Goal: Transaction & Acquisition: Purchase product/service

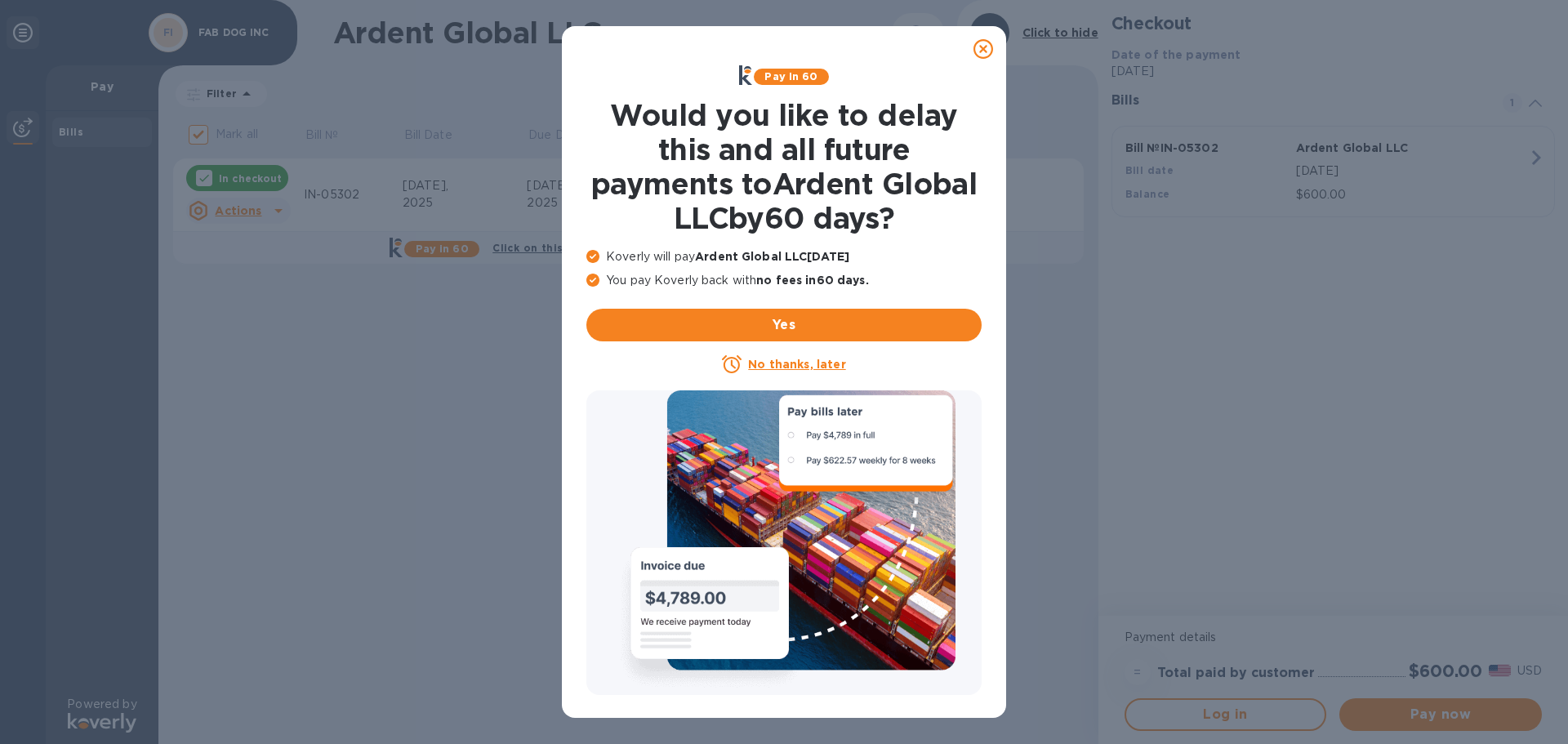
click at [985, 51] on icon at bounding box center [983, 49] width 19 height 19
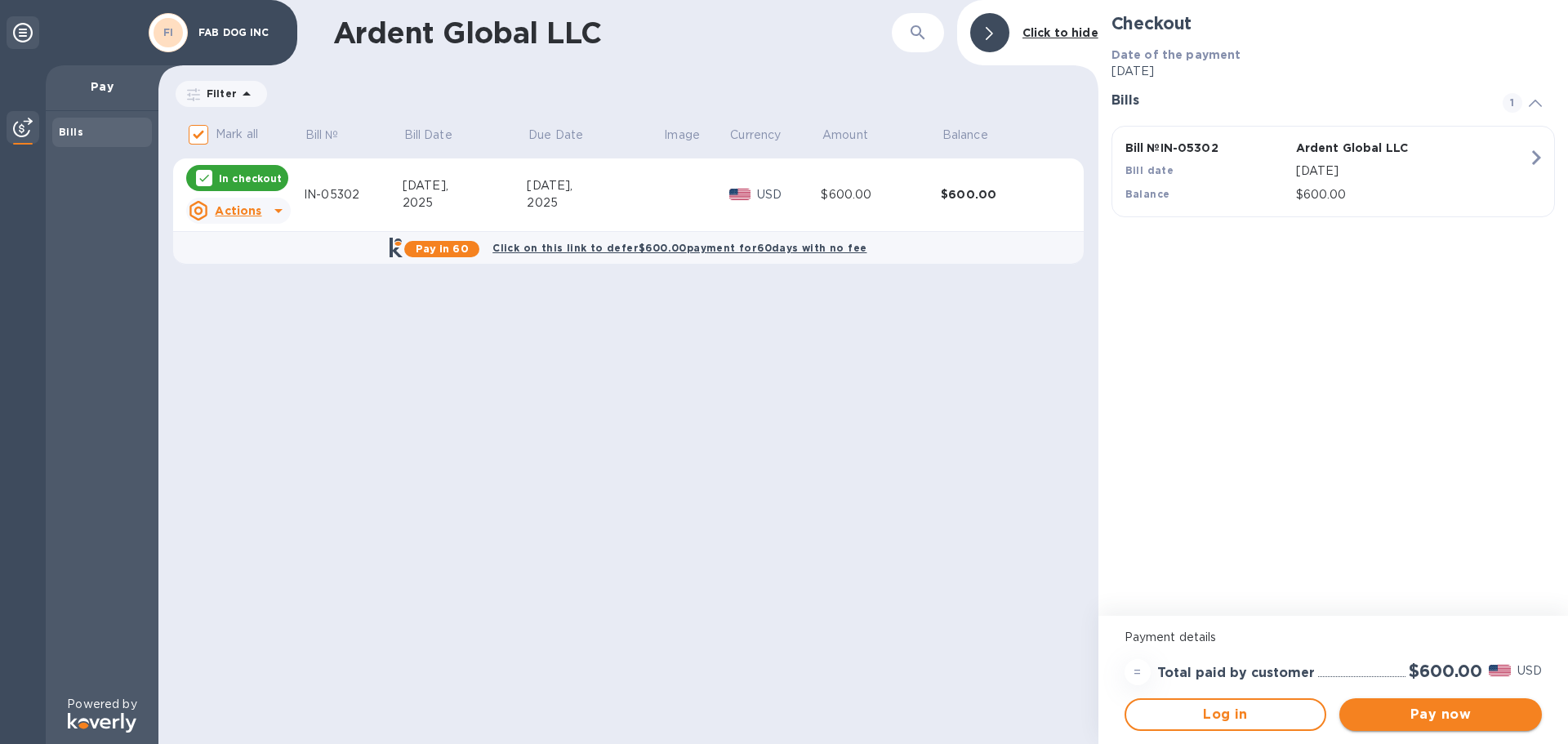
click at [1470, 712] on span "Pay now" at bounding box center [1440, 714] width 176 height 19
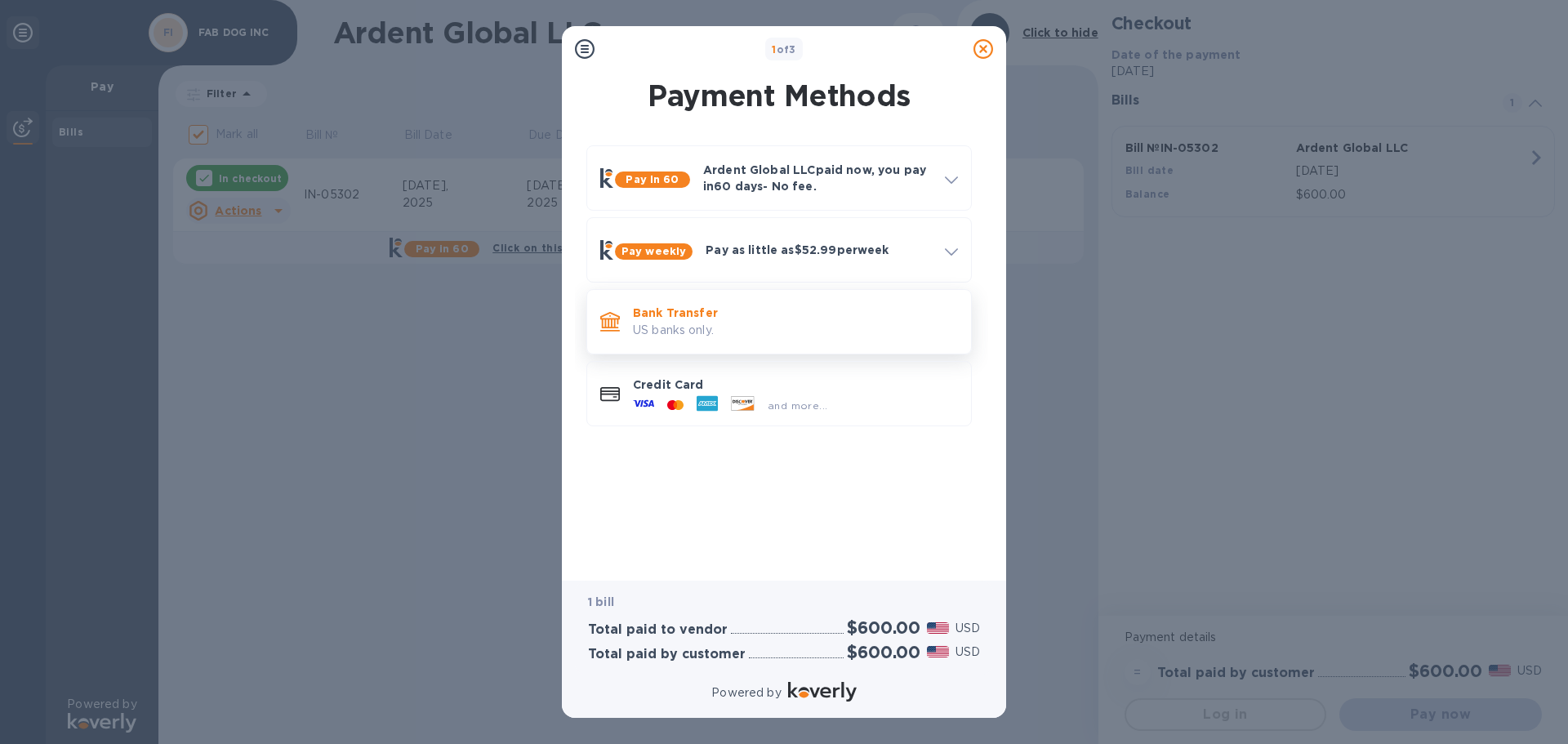
click at [680, 309] on p "Bank Transfer" at bounding box center [795, 312] width 325 height 17
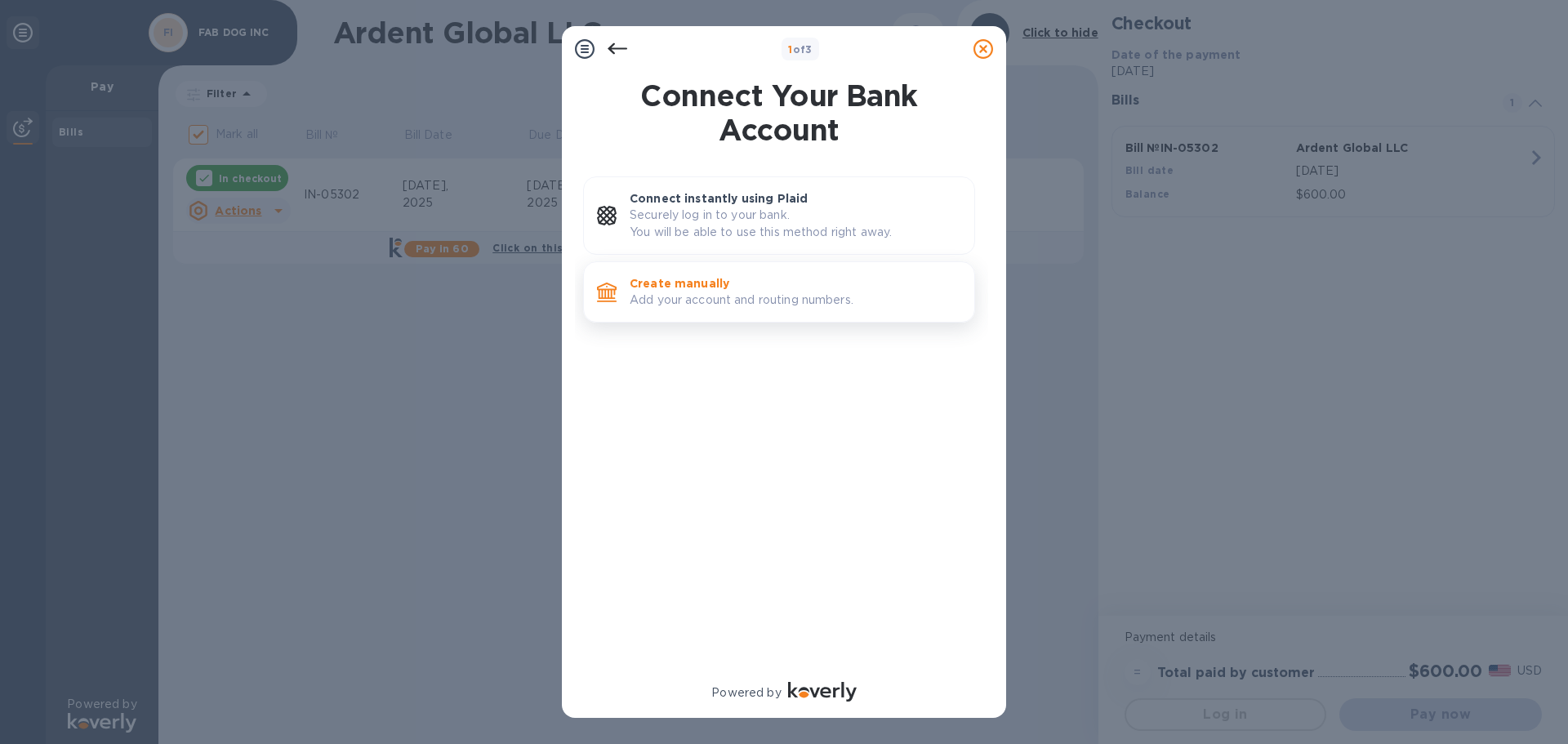
click at [734, 293] on p "Add your account and routing numbers." at bounding box center [795, 300] width 331 height 17
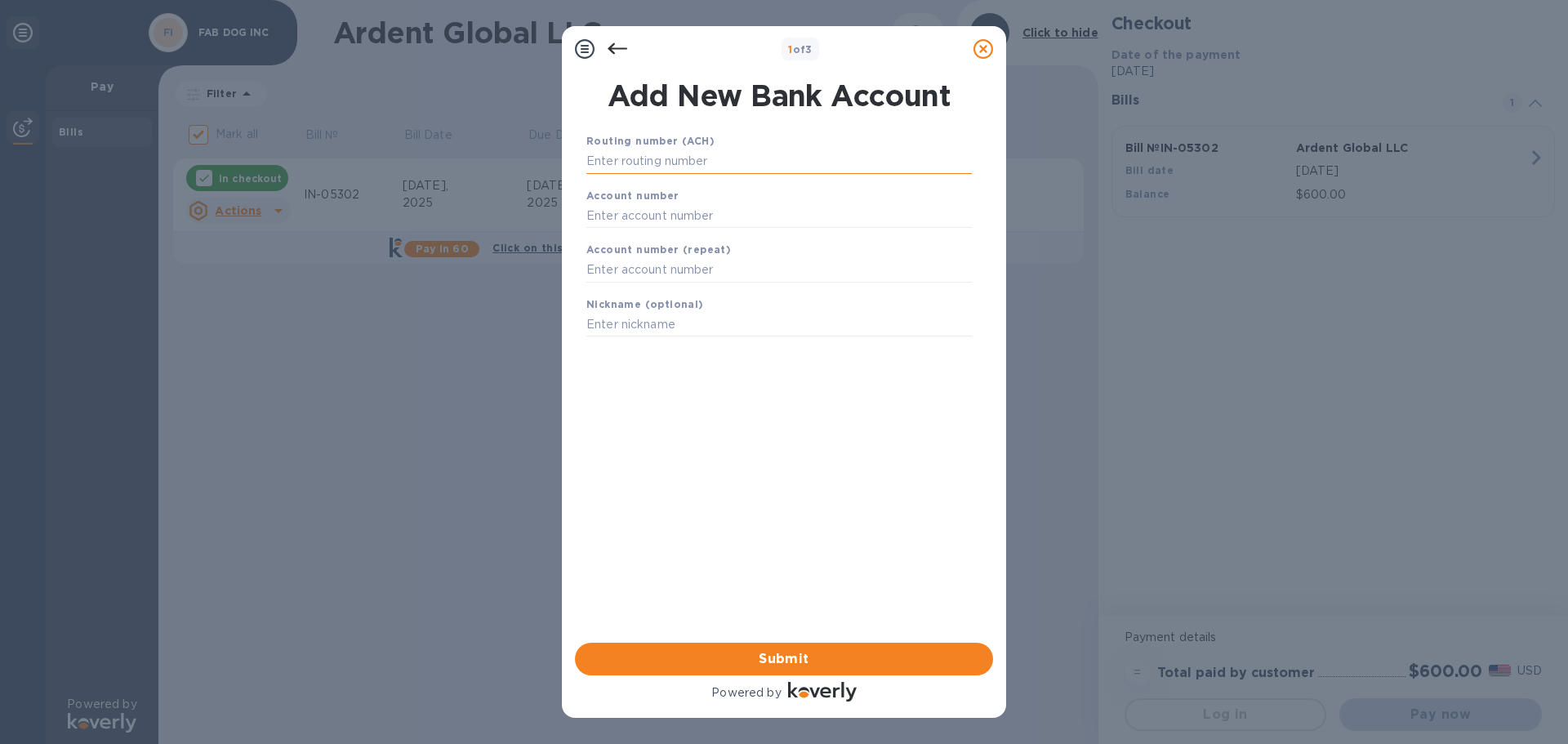
click at [658, 162] on input "text" at bounding box center [779, 161] width 385 height 24
type input "021000021"
click at [719, 235] on input "text" at bounding box center [779, 236] width 385 height 24
type input "0"
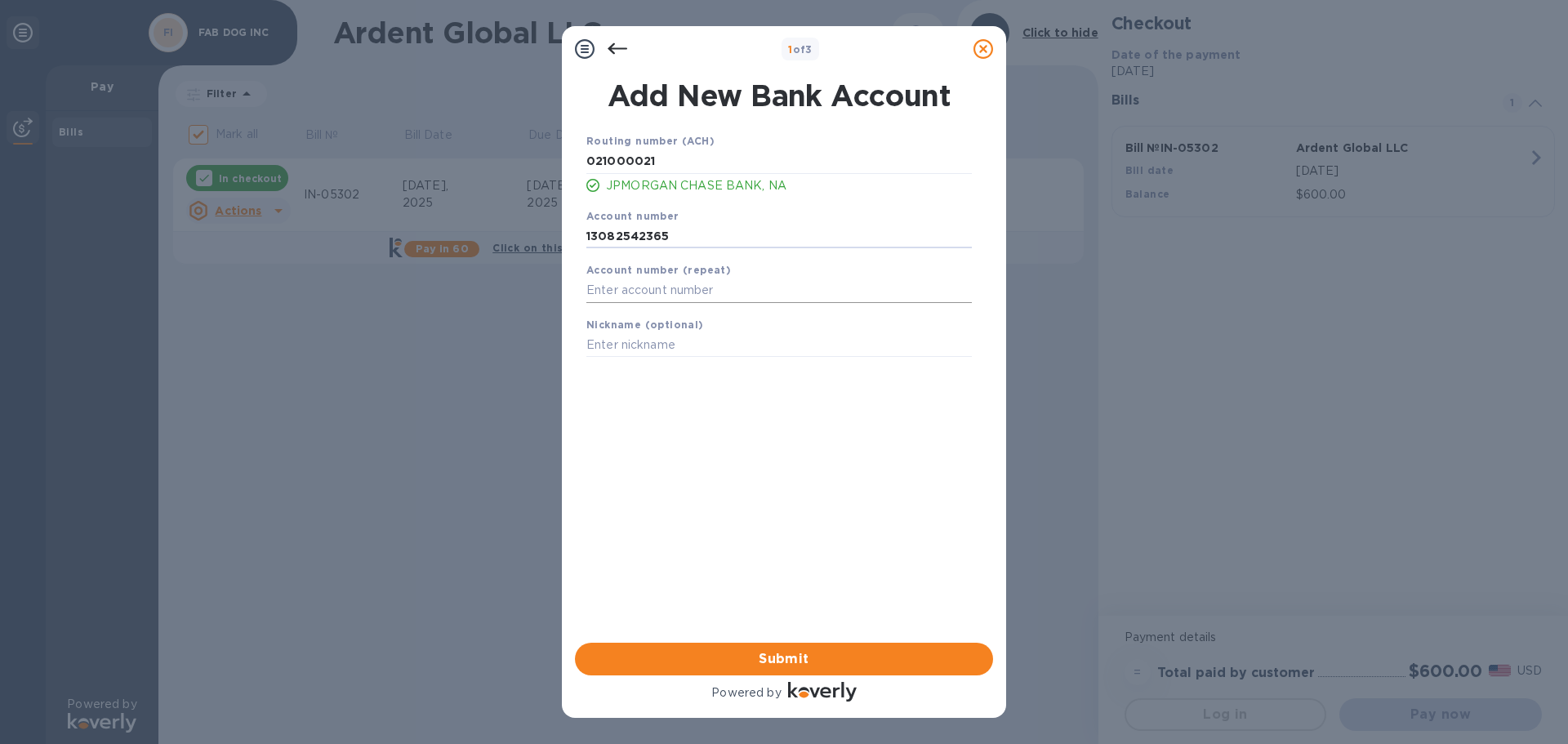
type input "13082542365"
click at [757, 299] on input "text" at bounding box center [779, 290] width 385 height 24
type input "13082542365"
click at [740, 346] on input "text" at bounding box center [779, 345] width 385 height 24
type input "FD Check"
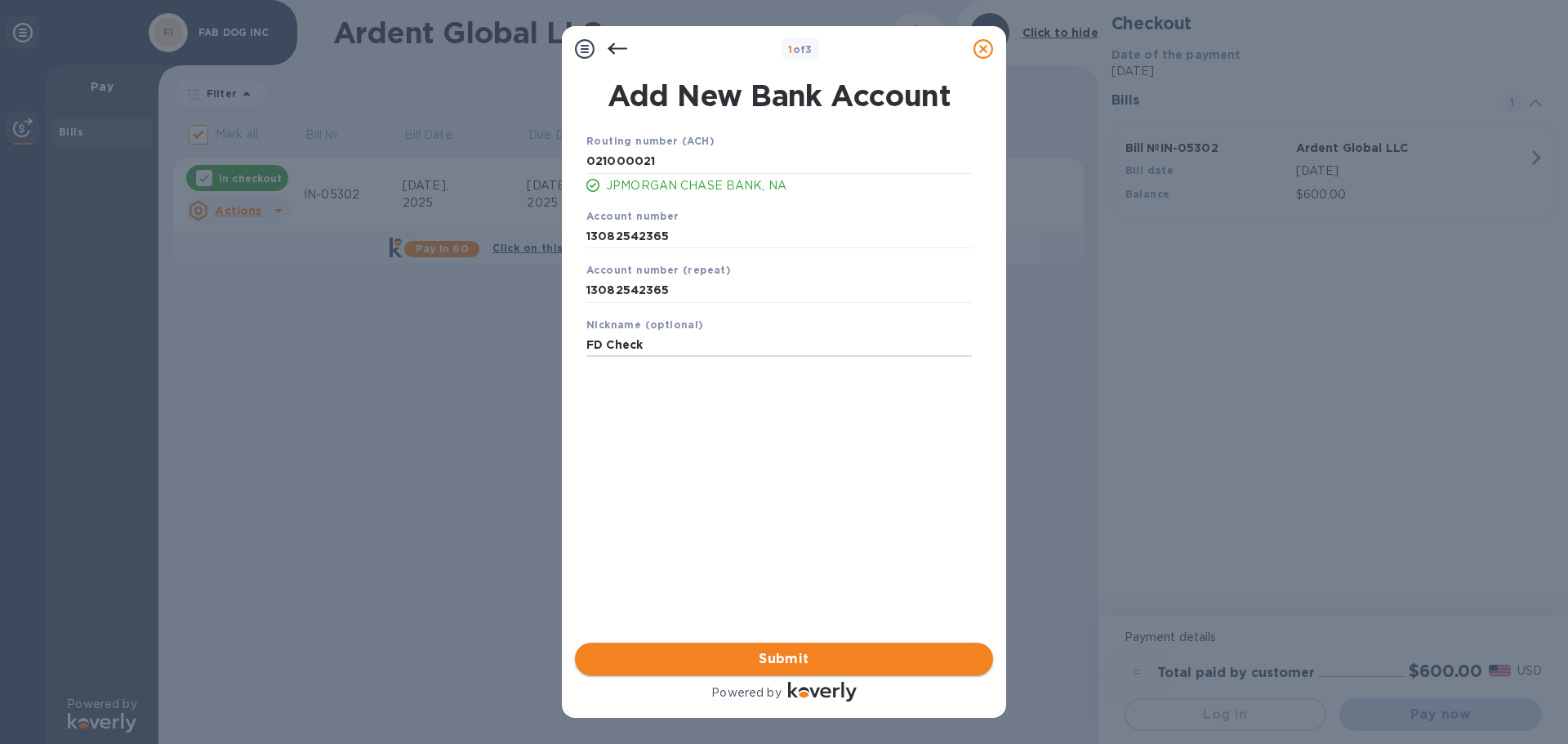
click at [775, 653] on span "Submit" at bounding box center [783, 659] width 392 height 19
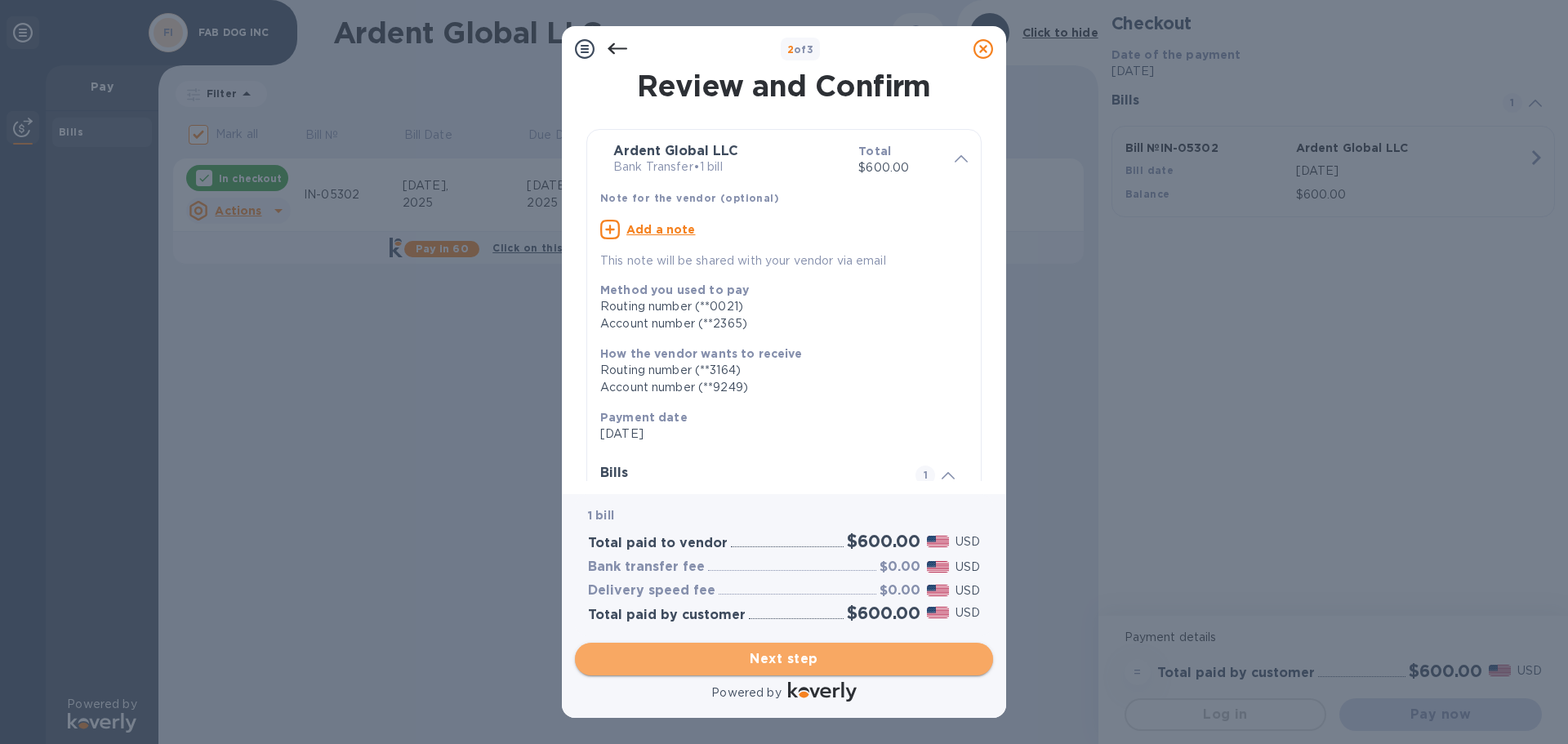
click at [888, 662] on span "Next step" at bounding box center [783, 659] width 392 height 19
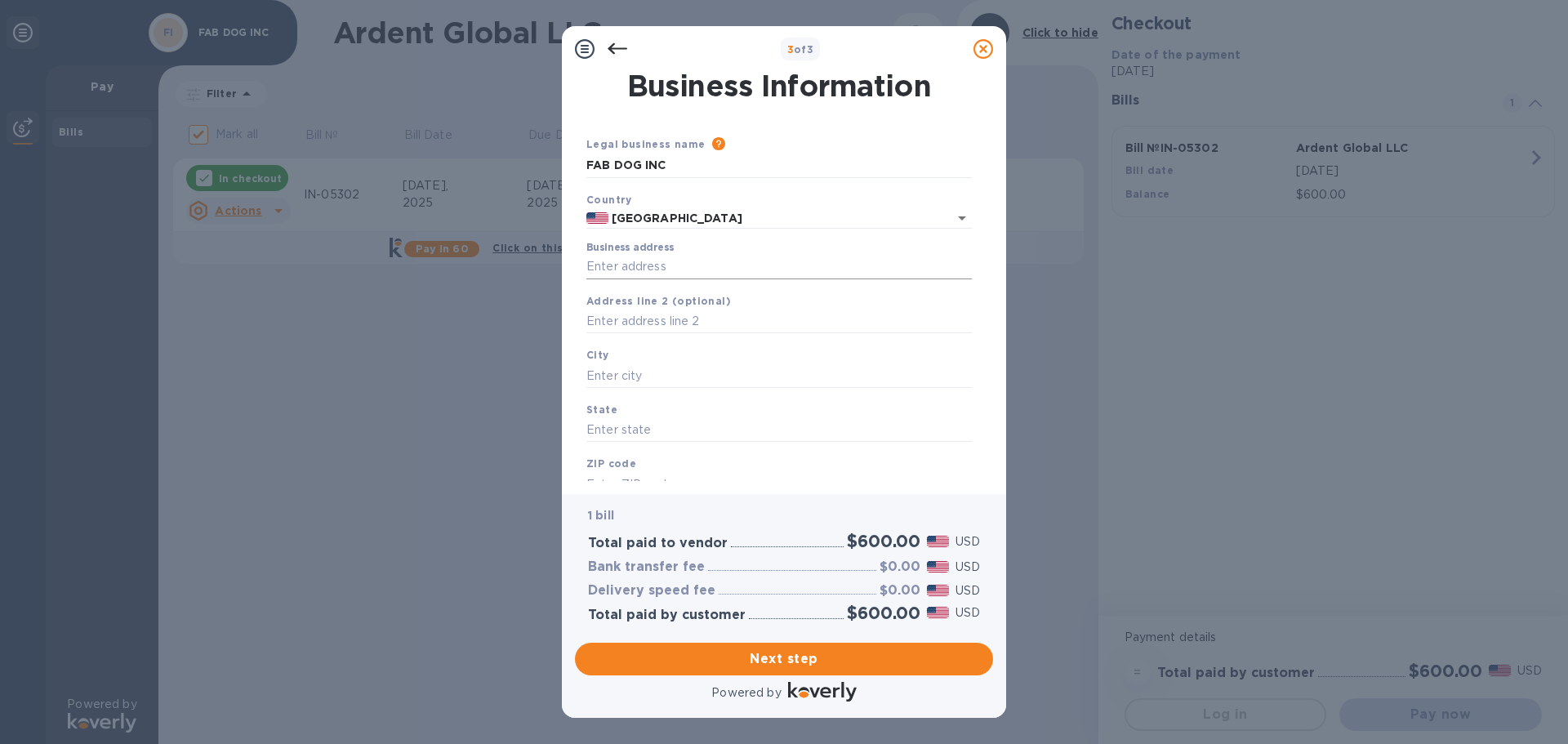
click at [708, 275] on input "Business address" at bounding box center [779, 267] width 385 height 24
type input "300-3 State Route 17 South"
click at [719, 326] on input "text" at bounding box center [779, 322] width 385 height 24
type input "Unit F"
type input "[GEOGRAPHIC_DATA]"
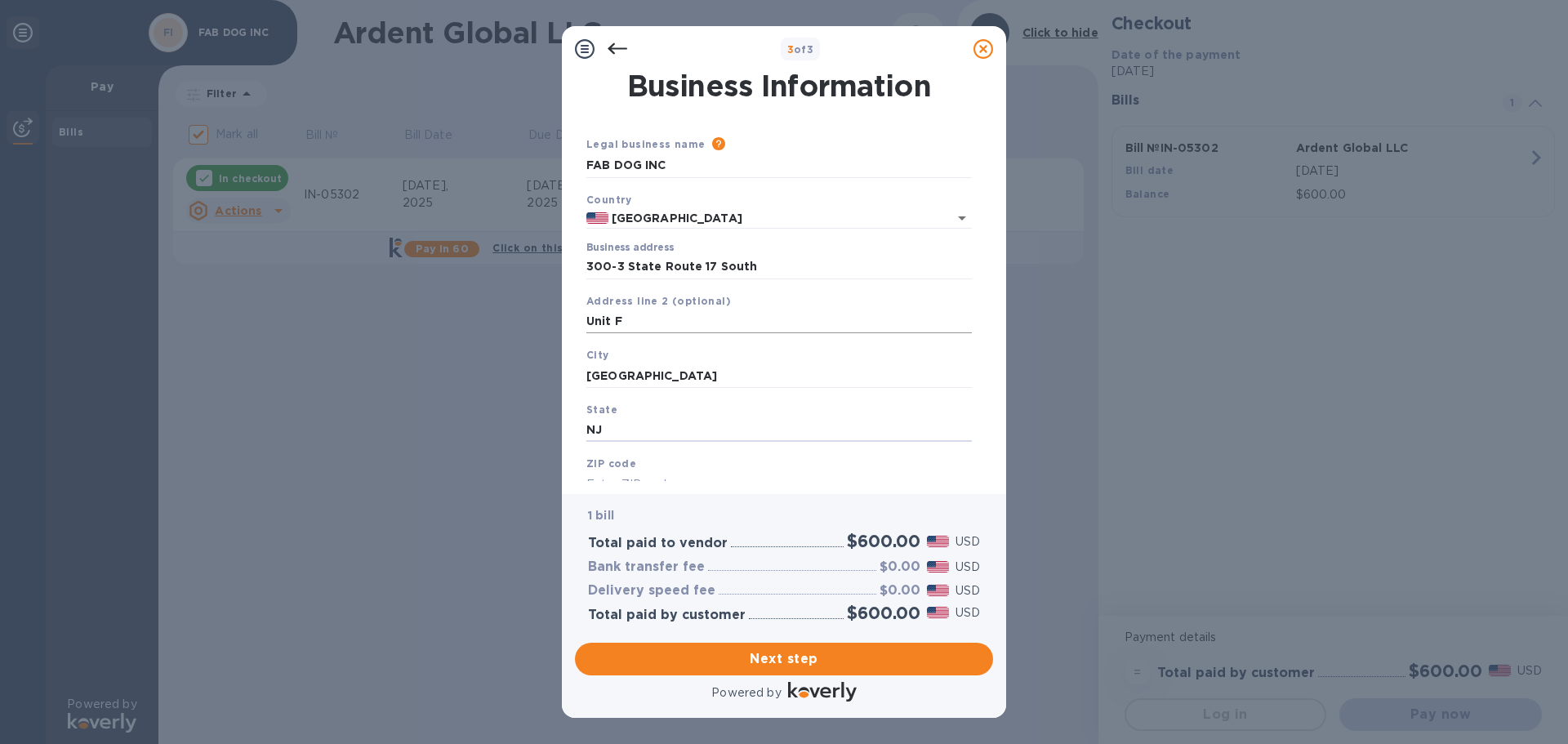
type input "NJ"
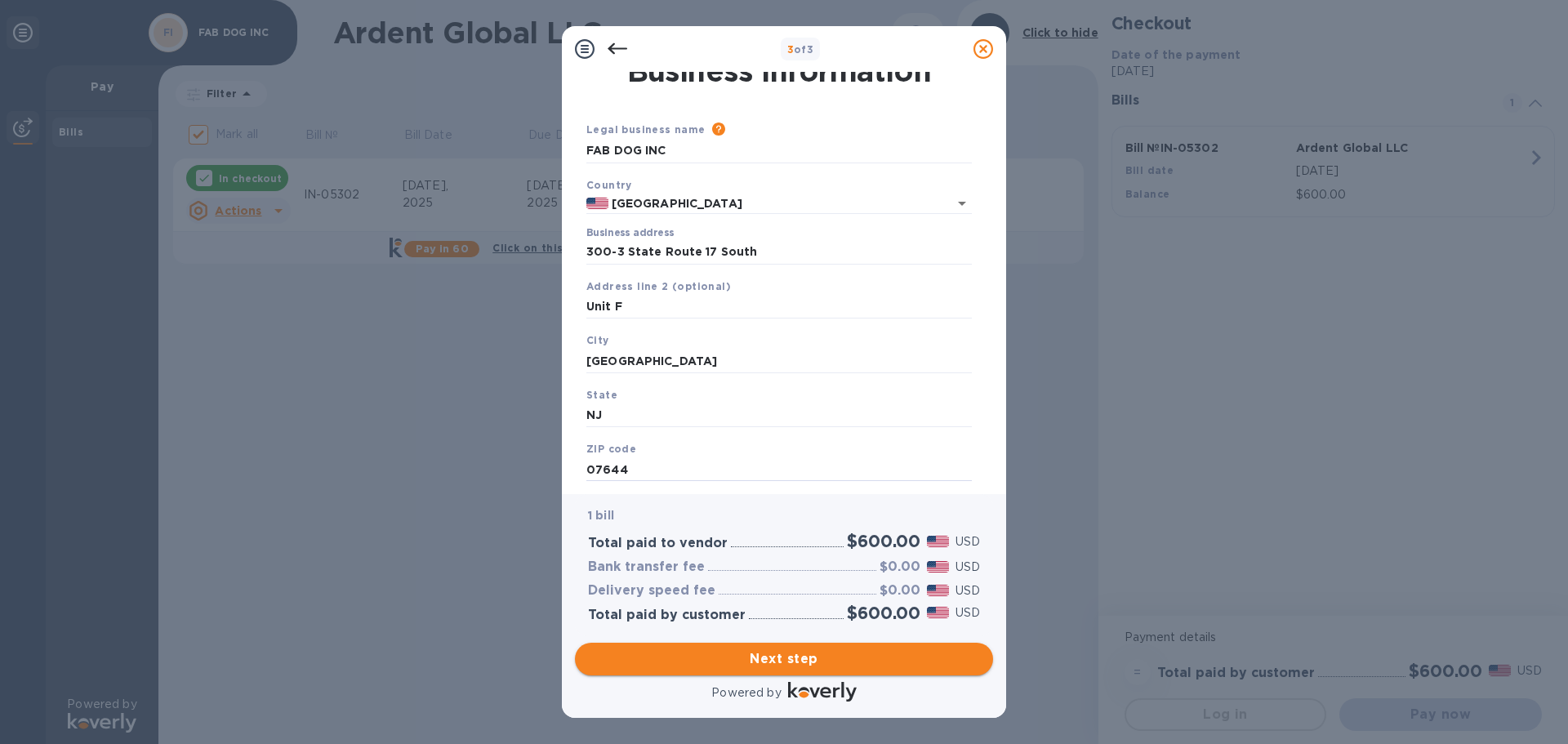
type input "07644"
click at [795, 652] on span "Next step" at bounding box center [783, 659] width 392 height 19
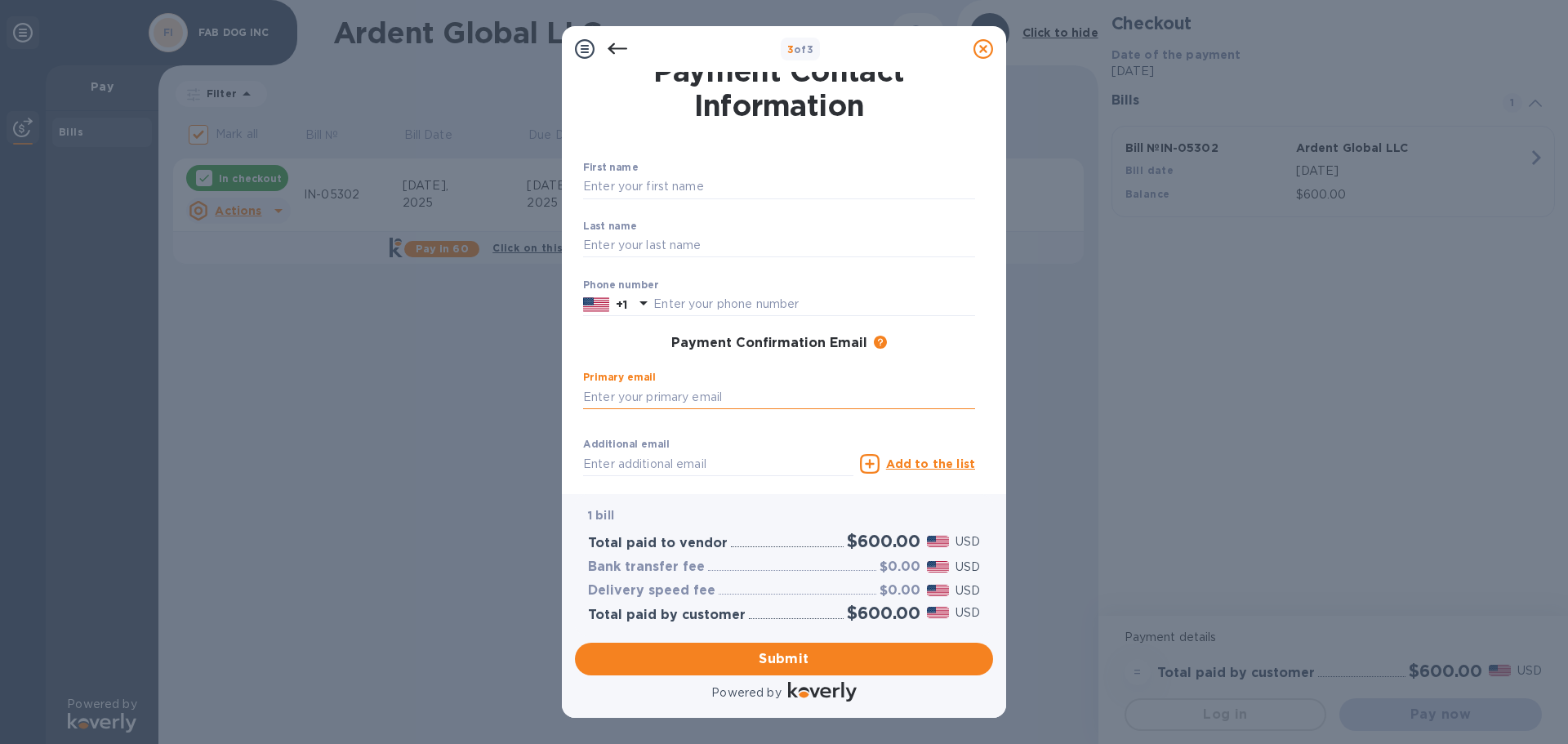
click at [761, 385] on input "text" at bounding box center [778, 397] width 392 height 24
type input "[PERSON_NAME][EMAIL_ADDRESS][PERSON_NAME][DOMAIN_NAME]"
type input "6463356145"
type input "[PERSON_NAME][EMAIL_ADDRESS][PERSON_NAME][DOMAIN_NAME]"
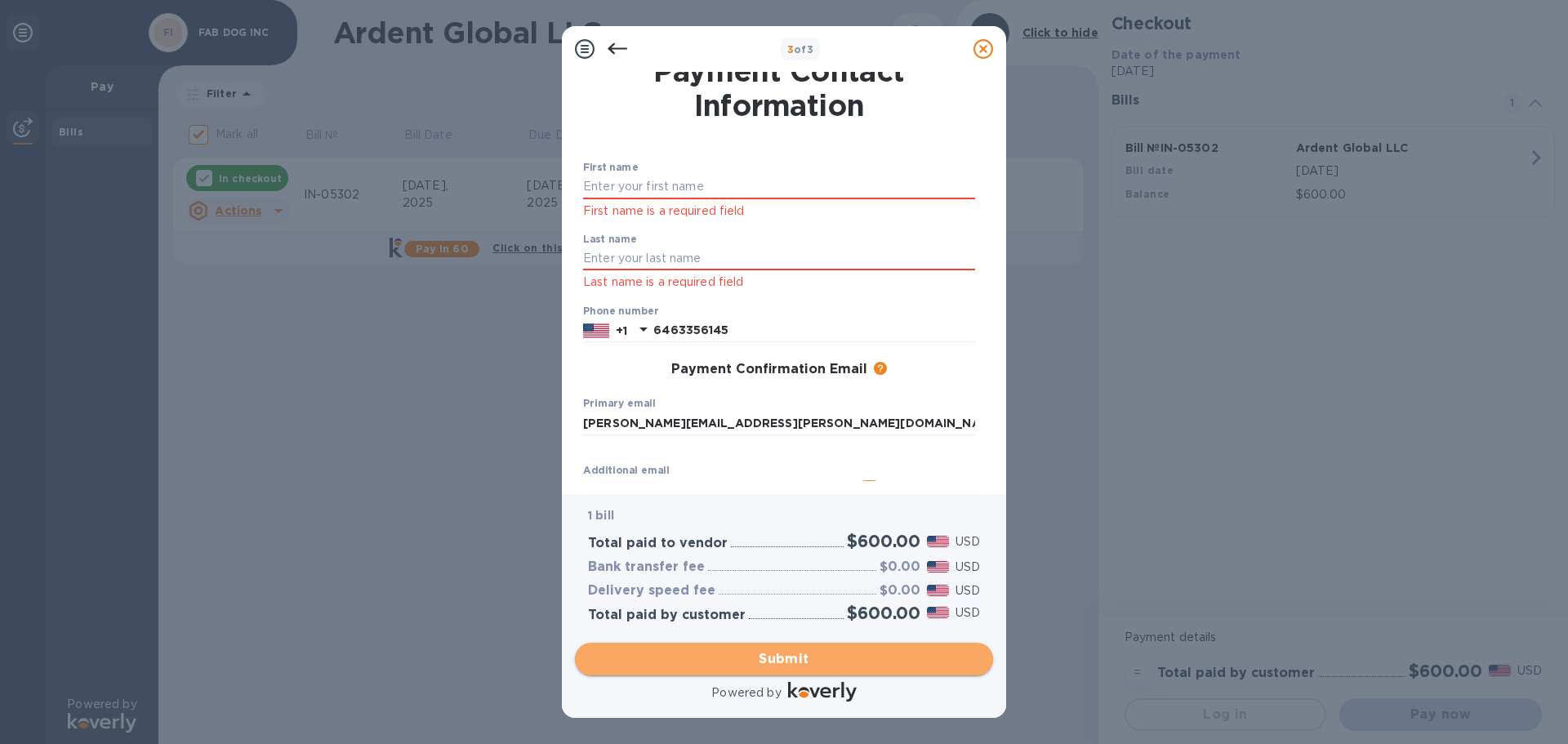
click at [808, 666] on span "Submit" at bounding box center [783, 659] width 392 height 19
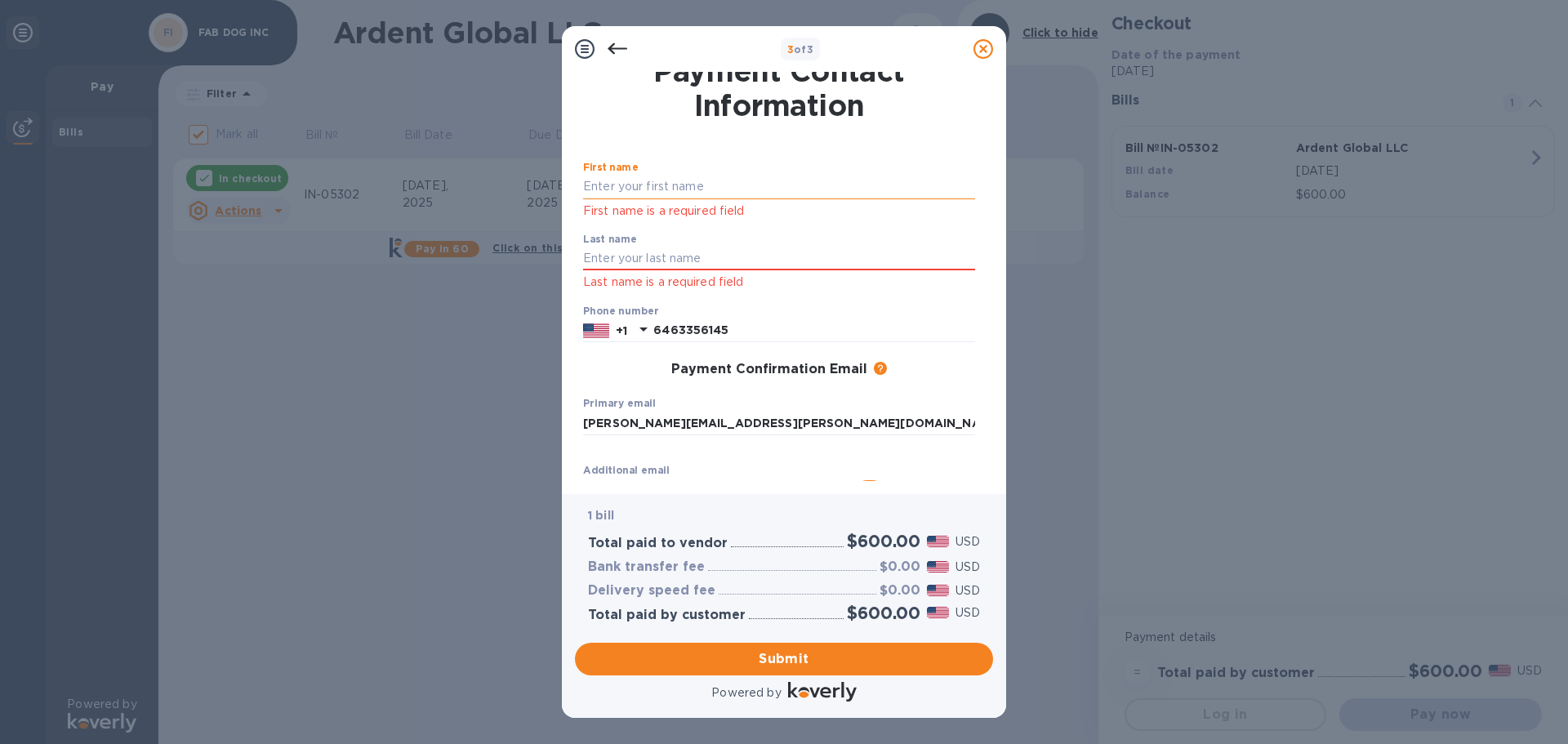
click at [695, 197] on input "text" at bounding box center [778, 187] width 392 height 24
type input "[PERSON_NAME]"
click at [821, 647] on button "Submit" at bounding box center [783, 659] width 418 height 32
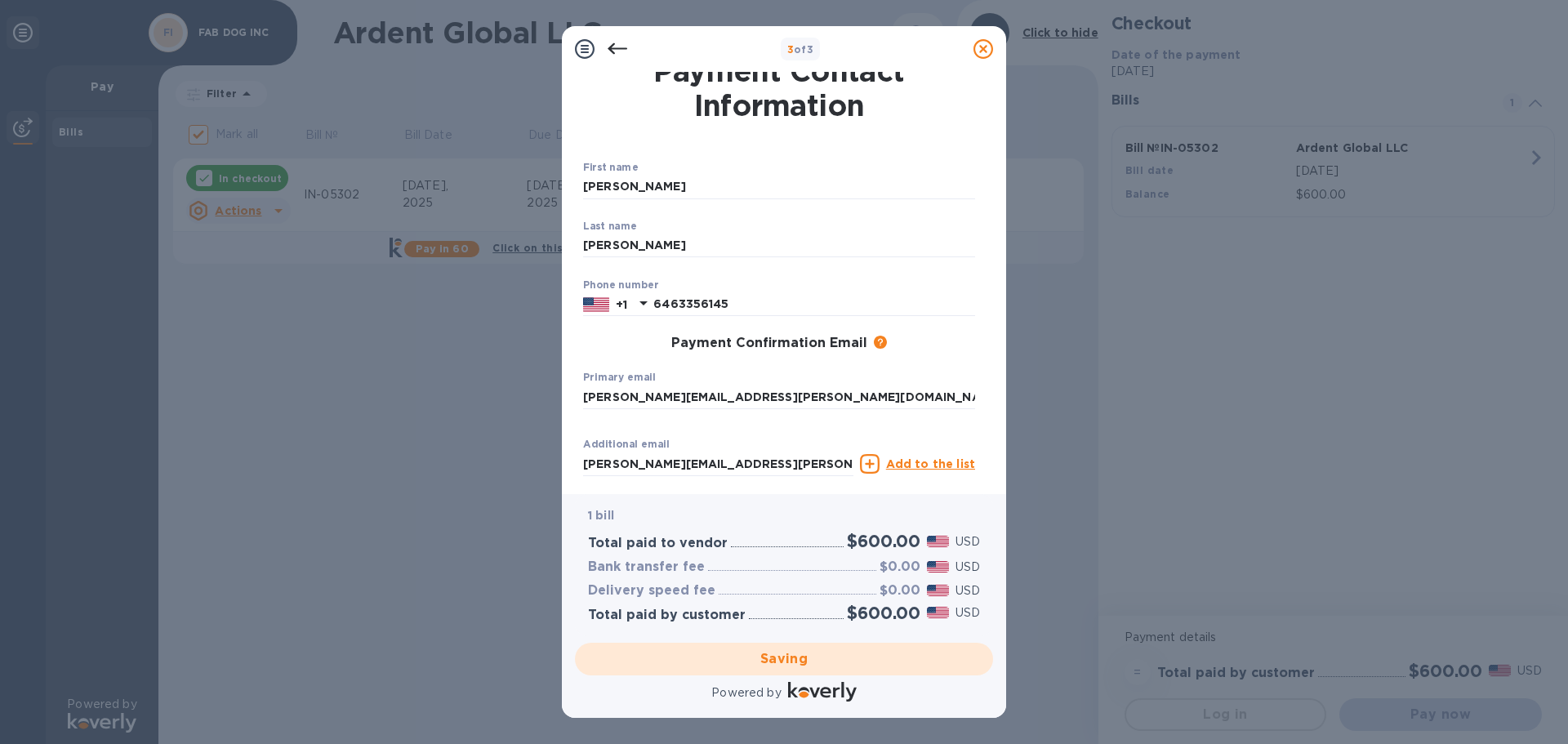
checkbox input "false"
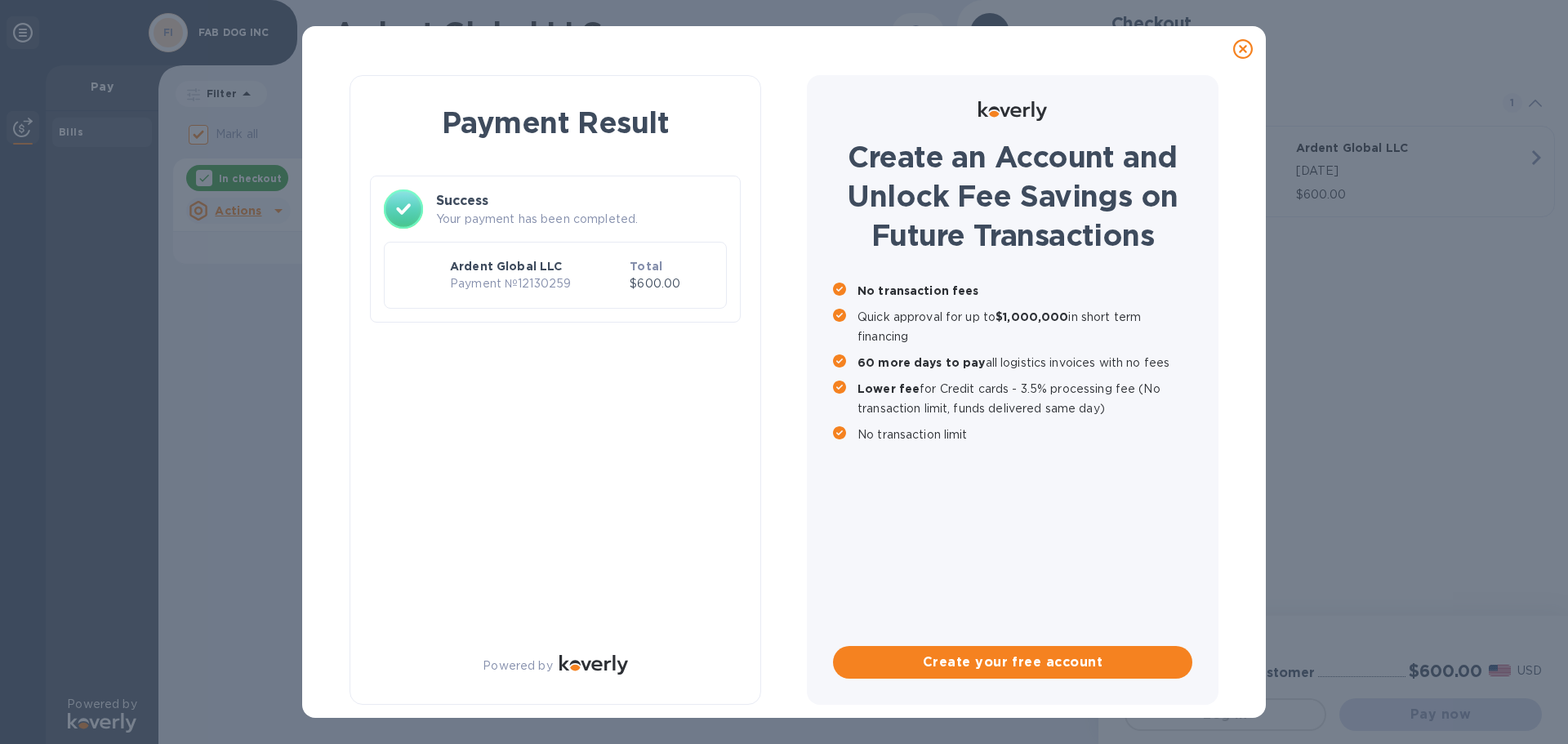
scroll to position [0, 0]
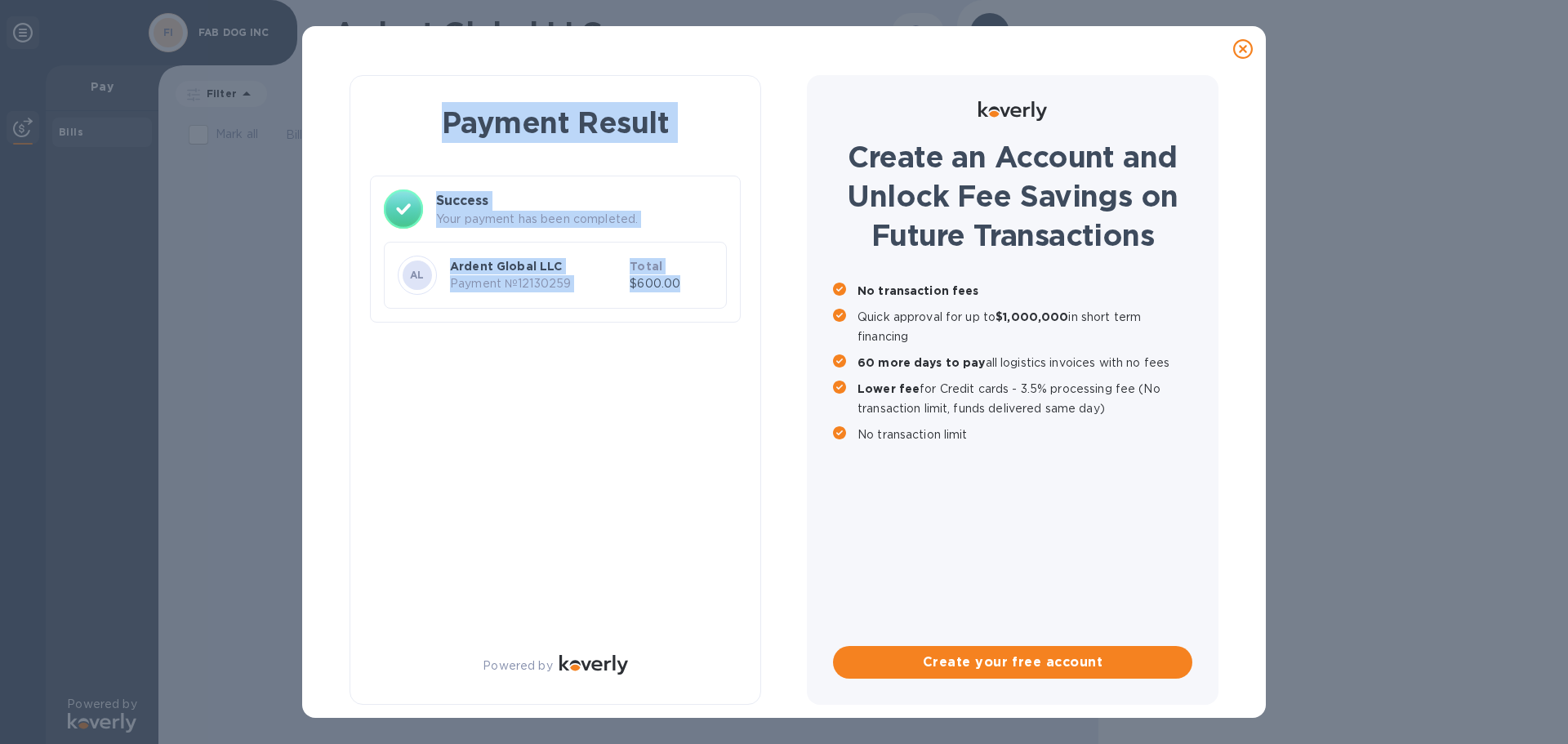
drag, startPoint x: 436, startPoint y: 118, endPoint x: 730, endPoint y: 290, distance: 340.6
click at [730, 290] on div "Payment Result Success Your payment has been completed. AL Ardent Global LLC Pa…" at bounding box center [555, 215] width 371 height 240
copy div "Payment Result Success Your payment has been completed. AL Ardent Global LLC Pa…"
